Goal: Information Seeking & Learning: Learn about a topic

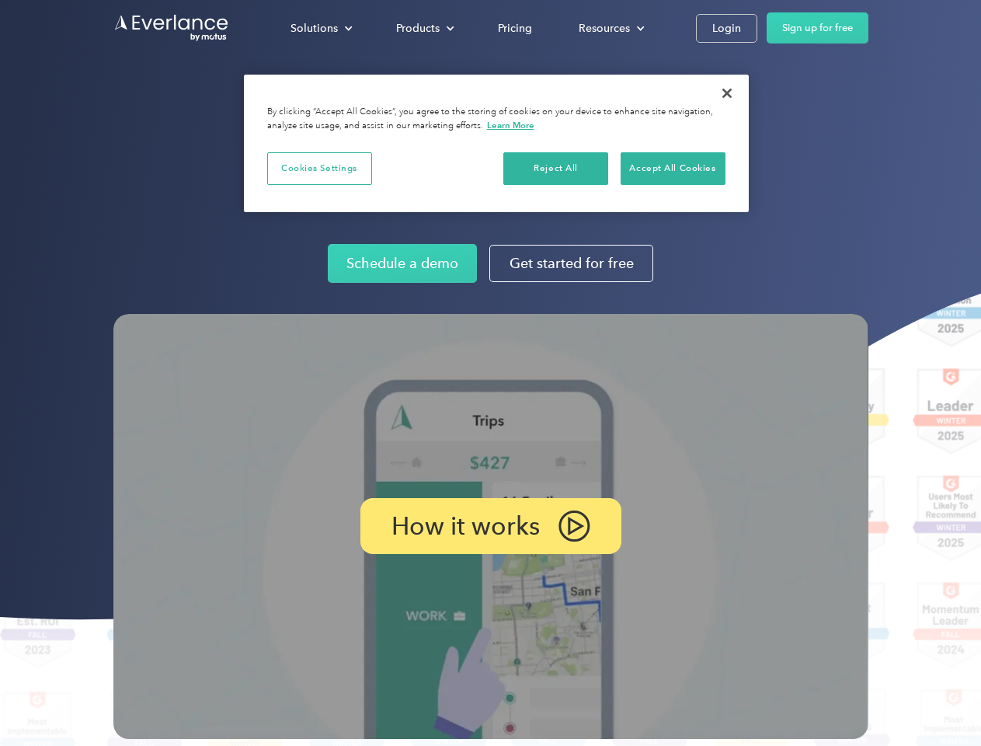
click at [490, 373] on img at bounding box center [490, 526] width 755 height 425
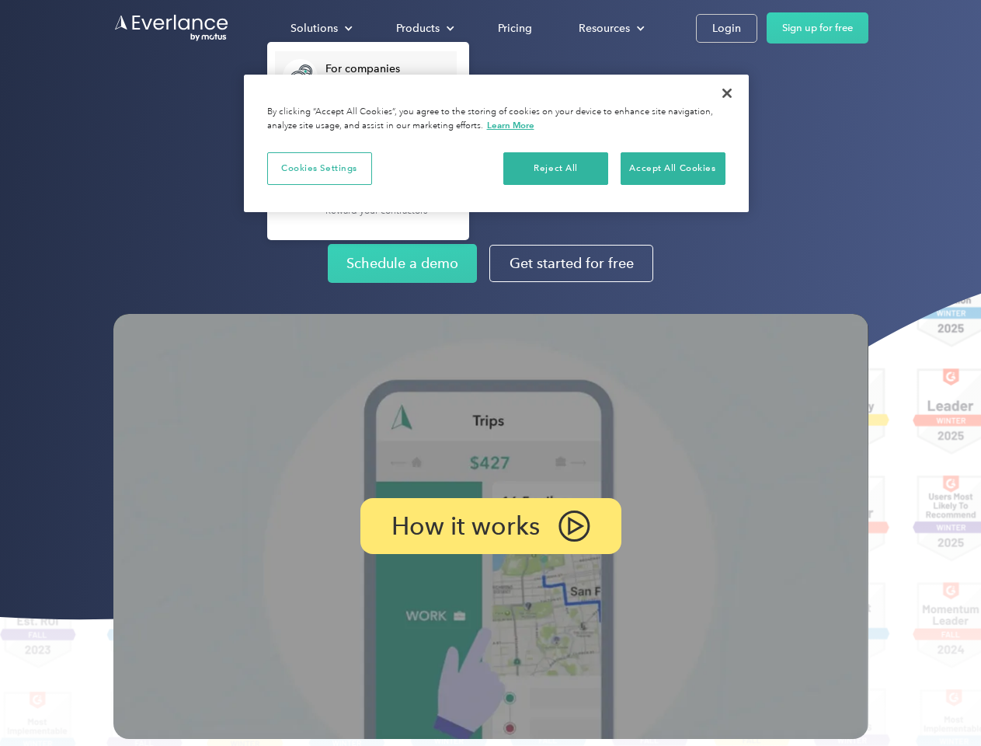
click at [321, 28] on div "Solutions" at bounding box center [314, 28] width 47 height 19
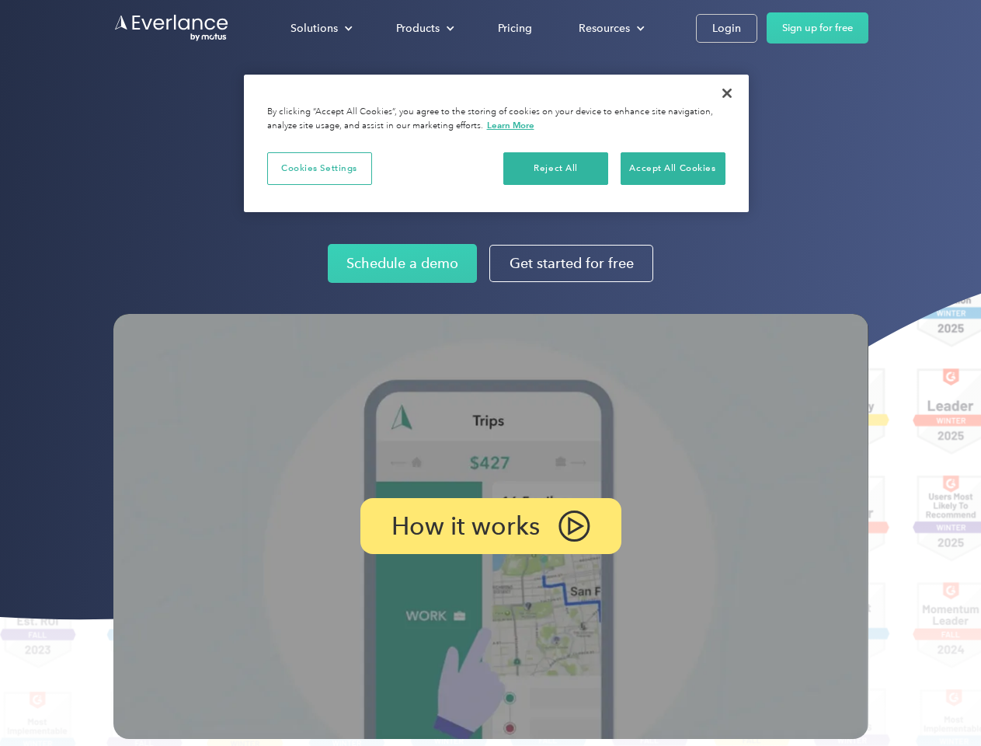
click at [423, 28] on div "Products" at bounding box center [418, 28] width 44 height 19
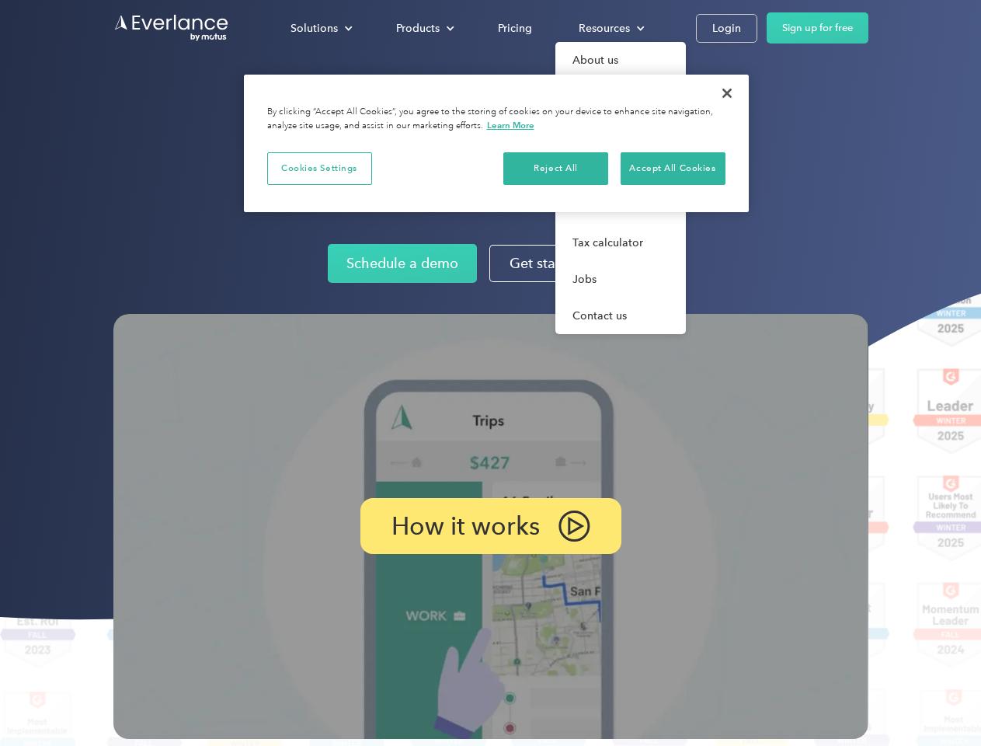
click at [610, 28] on div "Resources" at bounding box center [604, 28] width 51 height 19
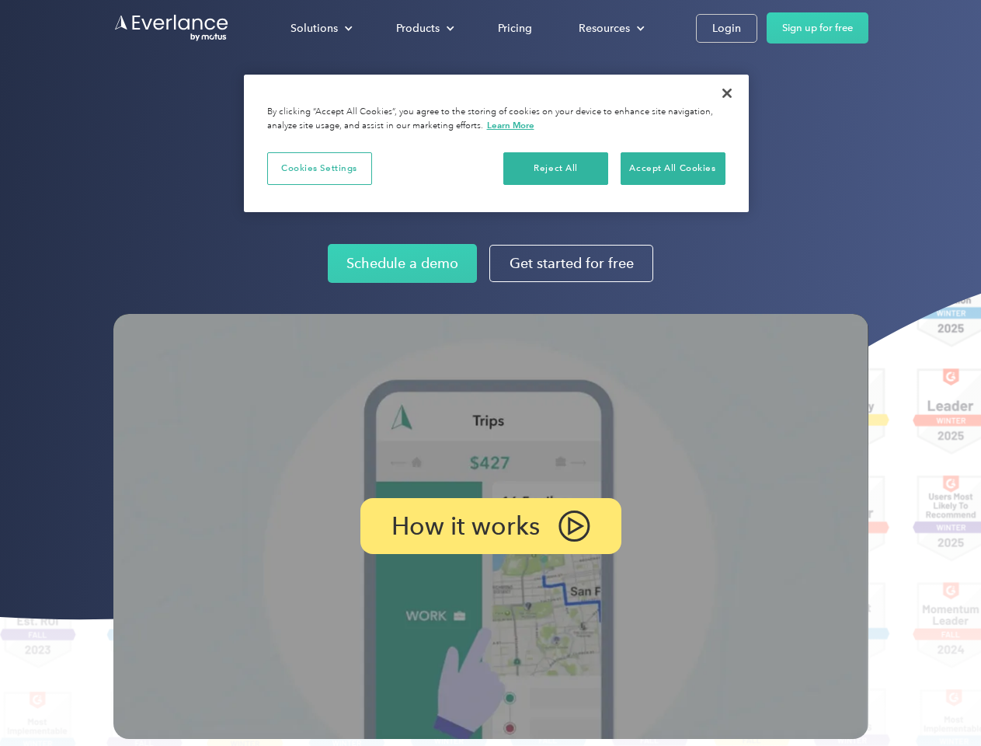
click at [490, 526] on p "How it works" at bounding box center [466, 526] width 148 height 19
click at [319, 168] on button "Cookies Settings" at bounding box center [319, 168] width 105 height 33
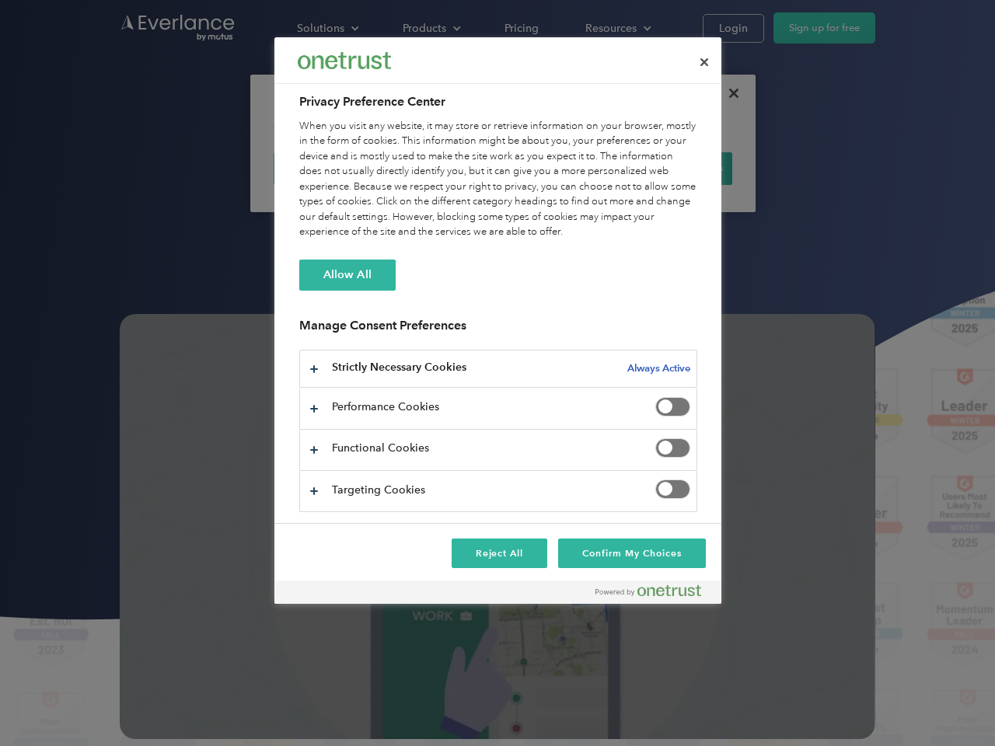
click at [556, 168] on div "When you visit any website, it may store or retrieve information on your browse…" at bounding box center [498, 179] width 398 height 121
click at [673, 168] on div "When you visit any website, it may store or retrieve information on your browse…" at bounding box center [498, 179] width 398 height 121
click at [727, 93] on div at bounding box center [497, 373] width 995 height 746
